Goal: Task Accomplishment & Management: Complete application form

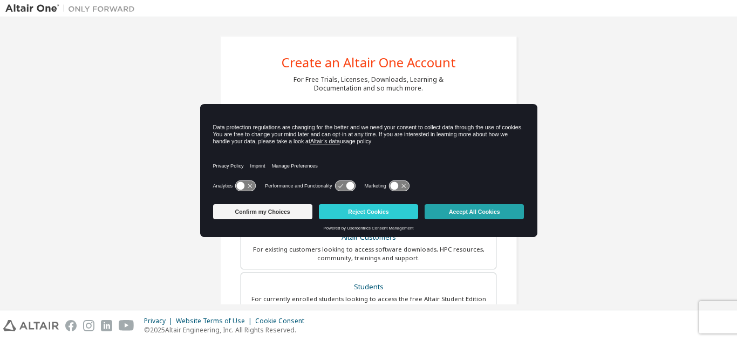
click at [433, 215] on button "Accept All Cookies" at bounding box center [474, 211] width 99 height 15
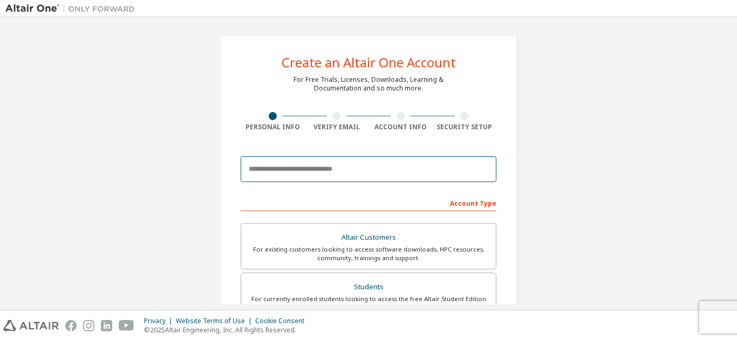
click at [386, 162] on input "email" at bounding box center [369, 169] width 256 height 26
type input "**********"
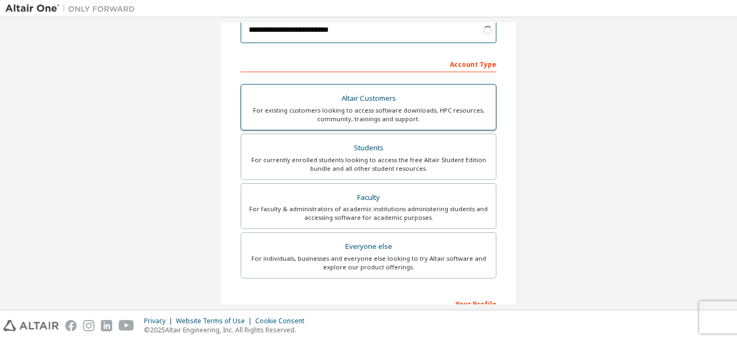
scroll to position [141, 0]
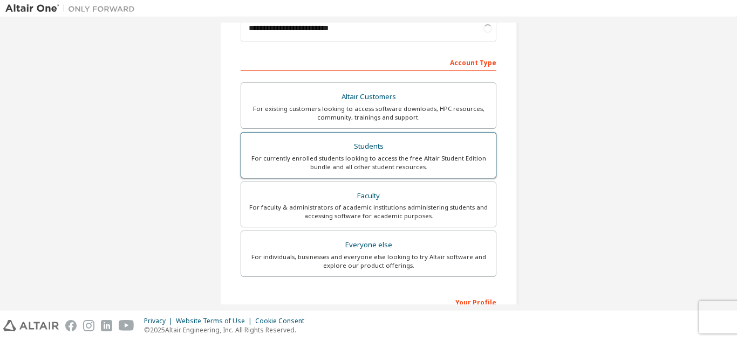
click at [339, 164] on div "For currently enrolled students looking to access the free Altair Student Editi…" at bounding box center [369, 162] width 242 height 17
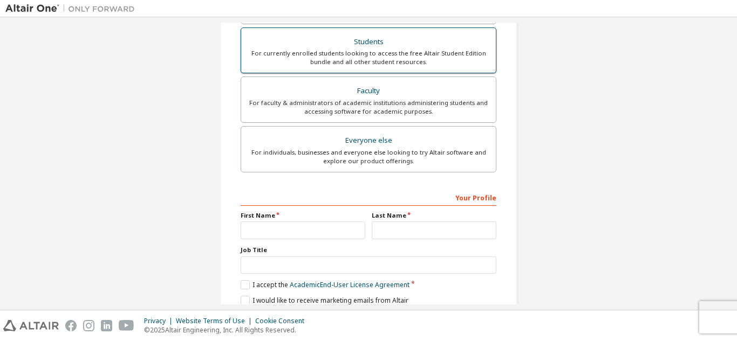
scroll to position [326, 0]
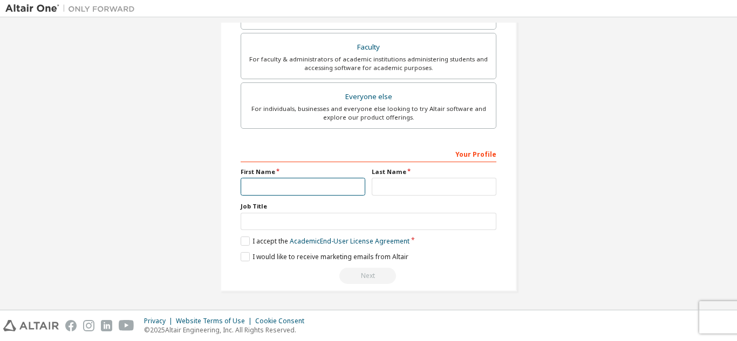
click at [295, 181] on input "text" at bounding box center [303, 187] width 125 height 18
type input "******"
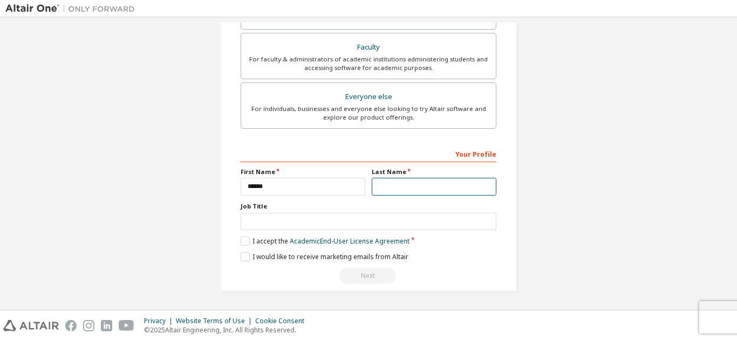
click at [399, 188] on input "text" at bounding box center [434, 187] width 125 height 18
type input "*******"
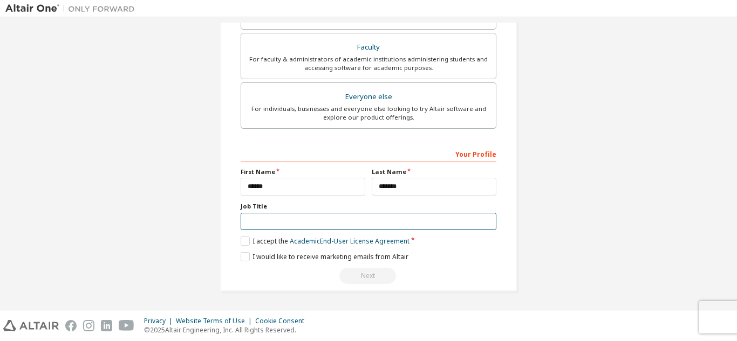
click at [334, 223] on input "text" at bounding box center [369, 222] width 256 height 18
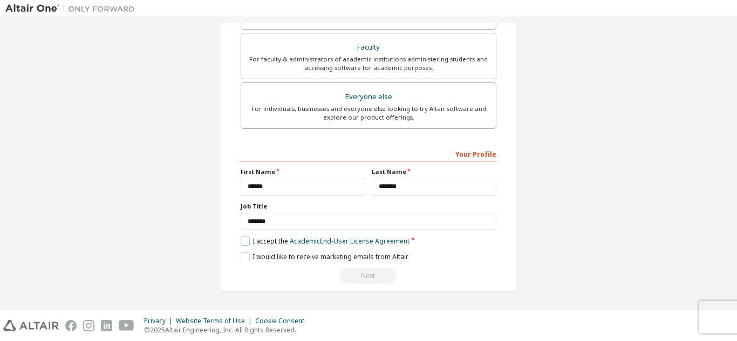
click at [245, 241] on label "I accept the Academic End-User License Agreement" at bounding box center [325, 241] width 169 height 9
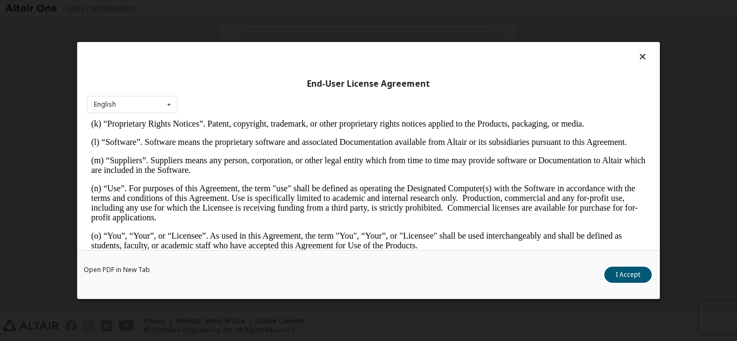
scroll to position [636, 0]
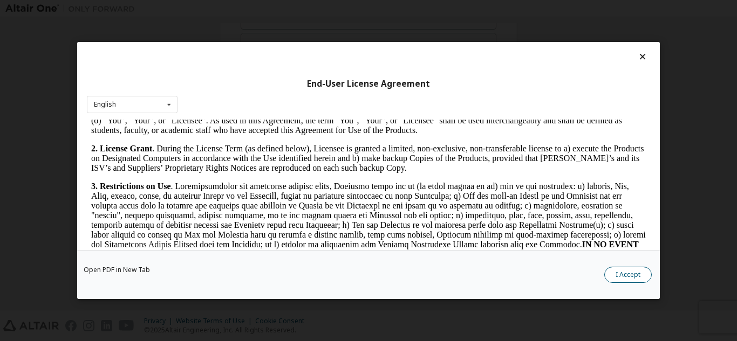
click at [633, 271] on button "I Accept" at bounding box center [627, 275] width 47 height 16
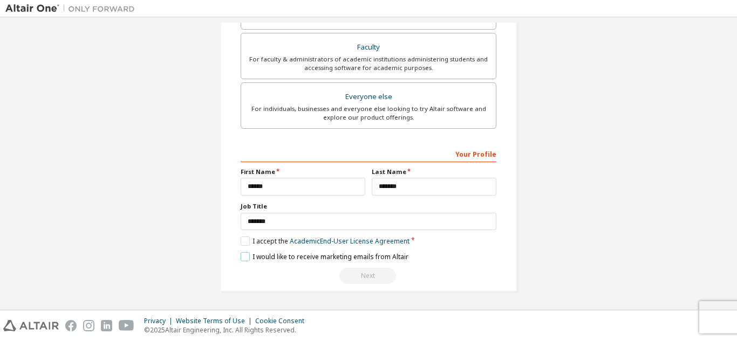
click at [258, 257] on label "I would like to receive marketing emails from Altair" at bounding box center [325, 256] width 168 height 9
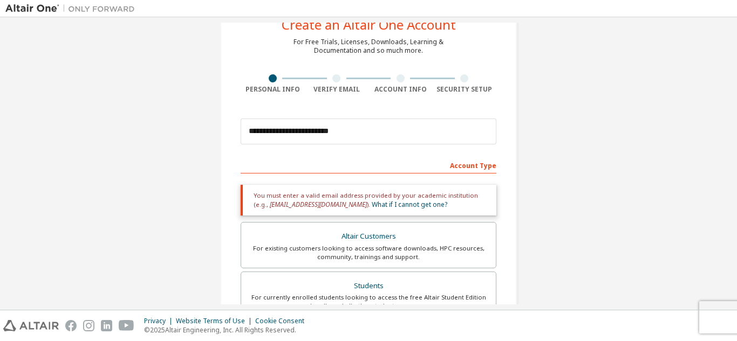
scroll to position [326, 0]
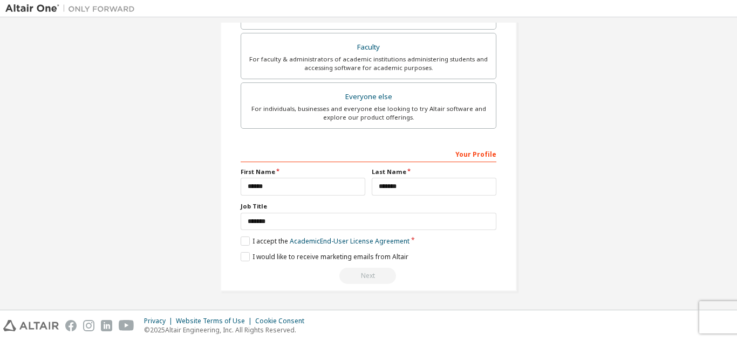
click at [349, 278] on div "Next" at bounding box center [369, 276] width 256 height 16
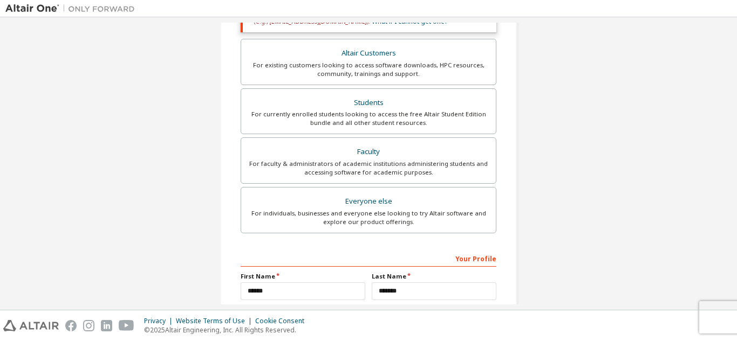
scroll to position [223, 0]
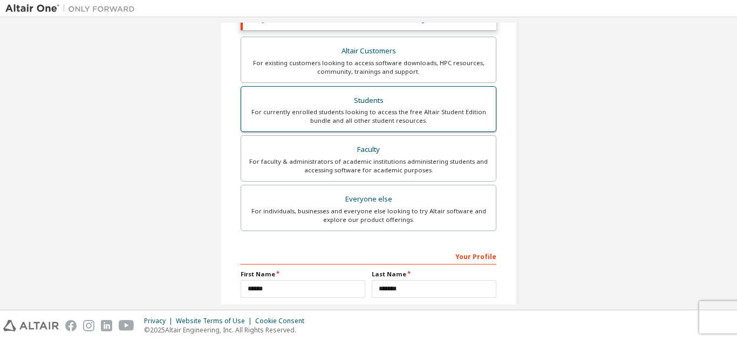
click at [386, 129] on label "Students For currently enrolled students looking to access the free Altair Stud…" at bounding box center [369, 109] width 256 height 46
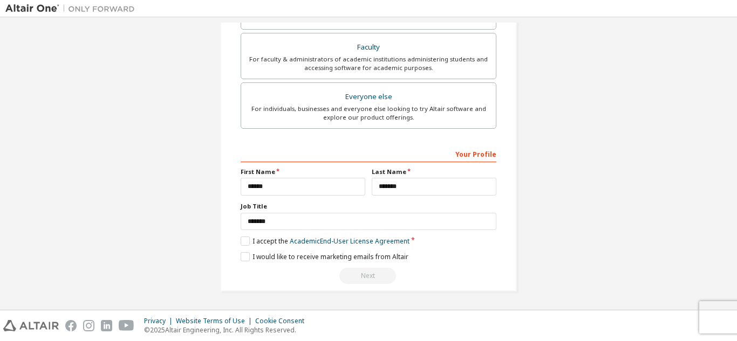
scroll to position [0, 0]
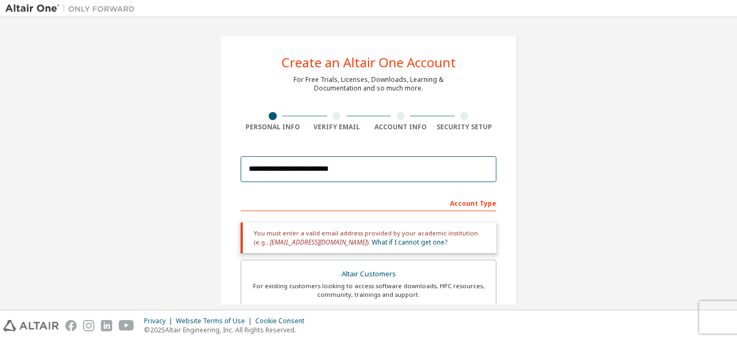
click at [408, 169] on input "**********" at bounding box center [369, 169] width 256 height 26
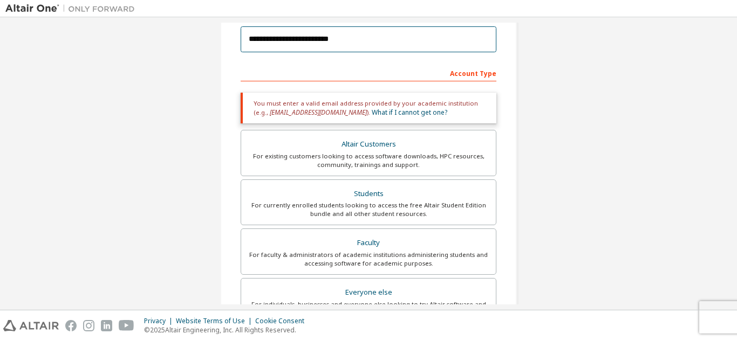
scroll to position [131, 0]
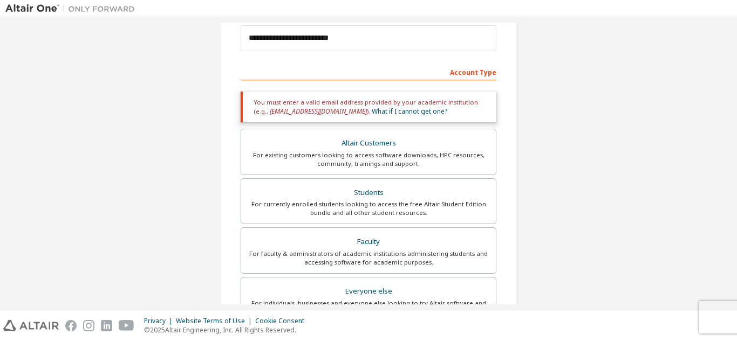
click at [408, 169] on label "Altair Customers For existing customers looking to access software downloads, H…" at bounding box center [369, 152] width 256 height 46
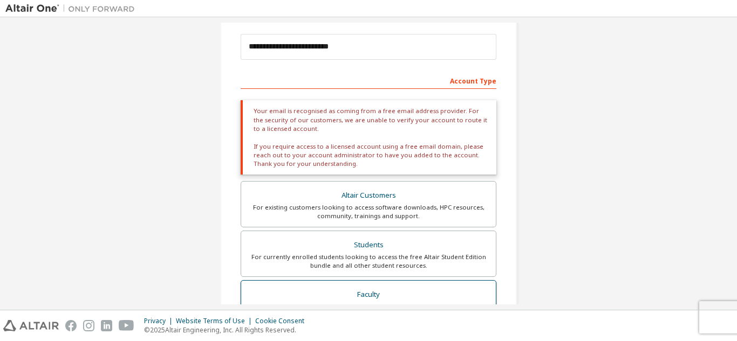
scroll to position [122, 0]
click at [371, 258] on div "For currently enrolled students looking to access the free Altair Student Editi…" at bounding box center [369, 262] width 242 height 17
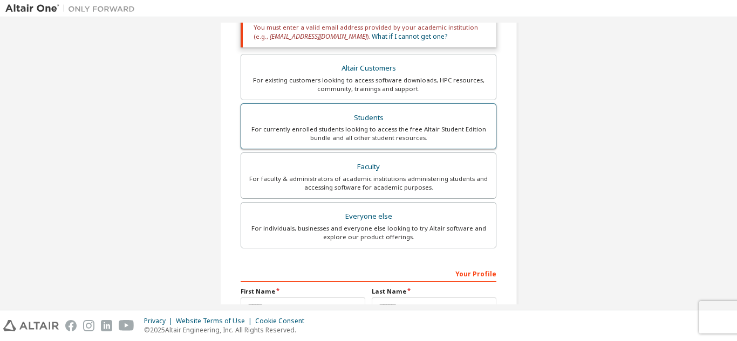
scroll to position [207, 0]
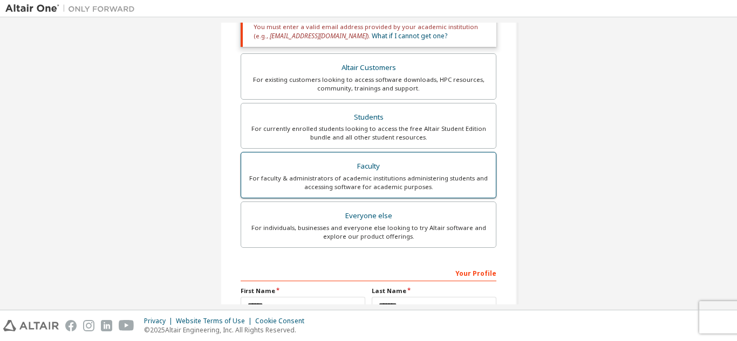
click at [372, 181] on div "For faculty & administrators of academic institutions administering students an…" at bounding box center [369, 182] width 242 height 17
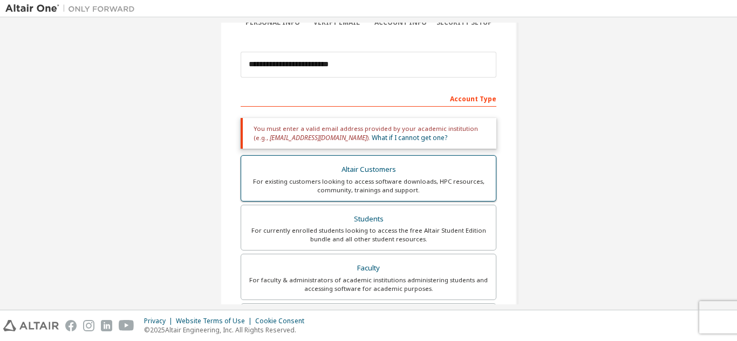
scroll to position [104, 0]
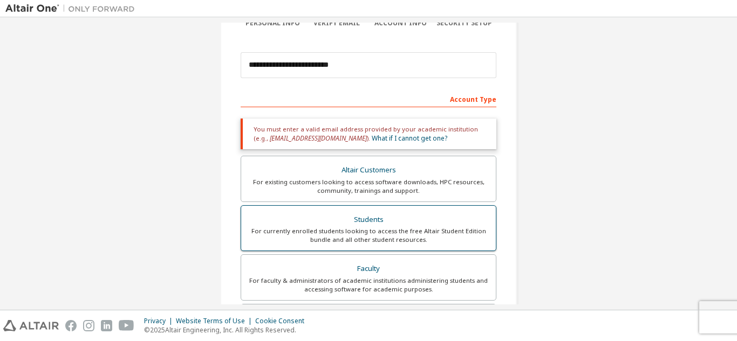
click at [356, 214] on div "Students" at bounding box center [369, 220] width 242 height 15
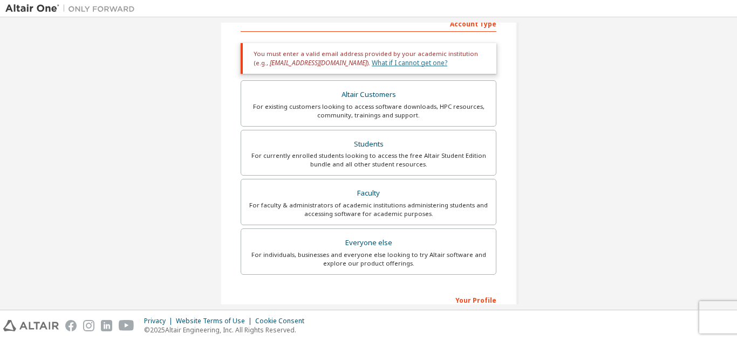
scroll to position [326, 0]
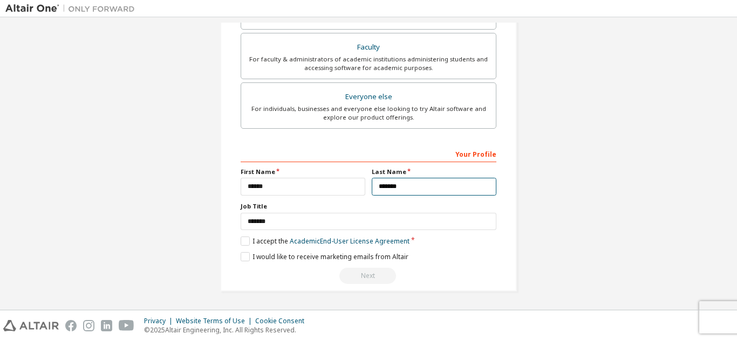
click at [407, 193] on input "*******" at bounding box center [434, 187] width 125 height 18
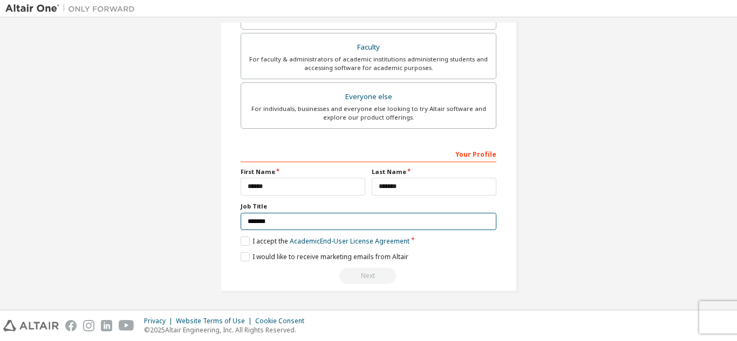
click at [286, 223] on input "*******" at bounding box center [369, 222] width 256 height 18
type input "*"
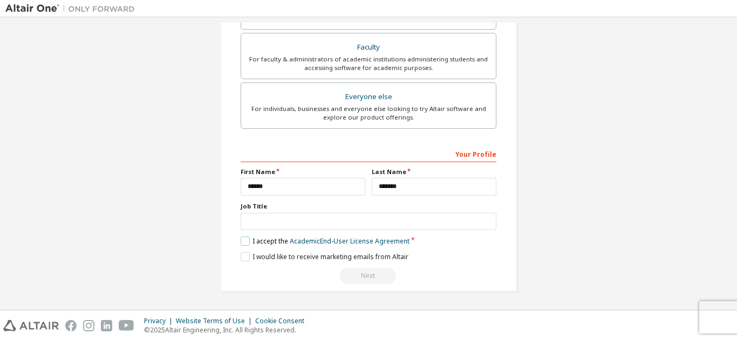
click at [242, 244] on label "I accept the Academic End-User License Agreement" at bounding box center [325, 241] width 169 height 9
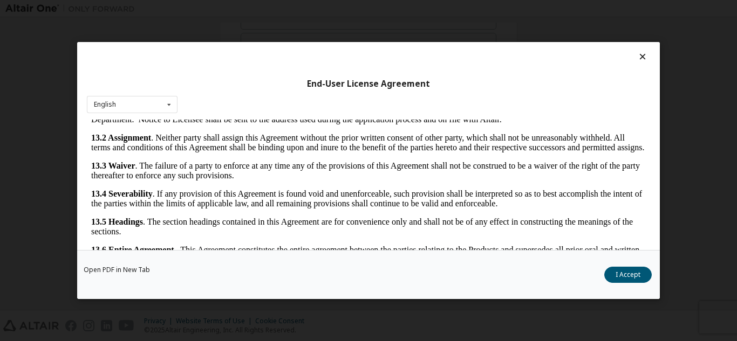
scroll to position [36, 0]
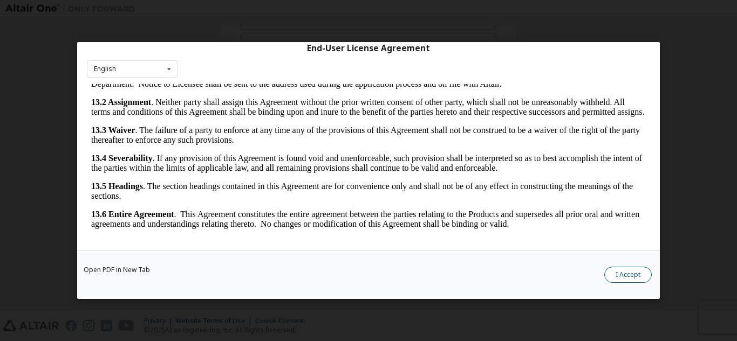
click at [625, 277] on button "I Accept" at bounding box center [627, 275] width 47 height 16
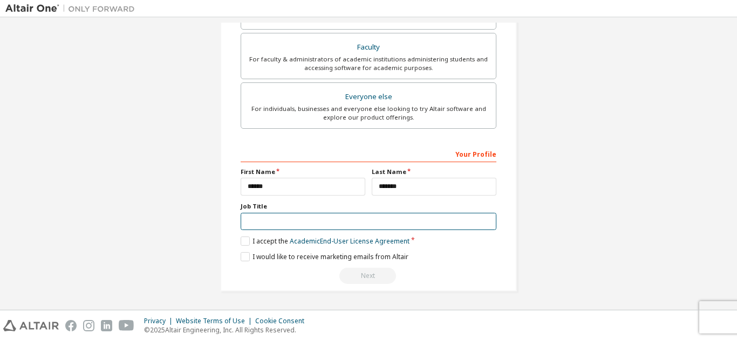
click at [292, 230] on input "text" at bounding box center [369, 222] width 256 height 18
type input "*******"
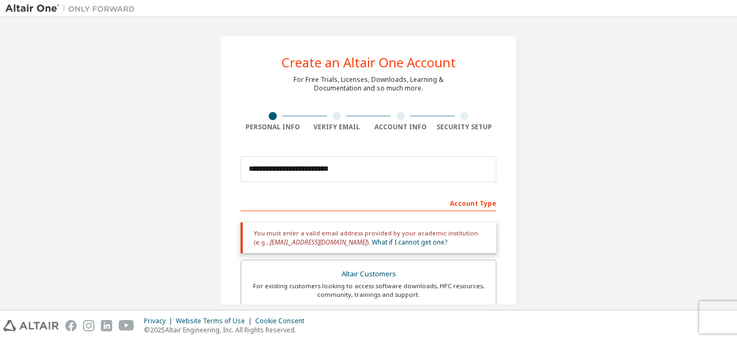
scroll to position [326, 0]
